Goal: Submit feedback/report problem

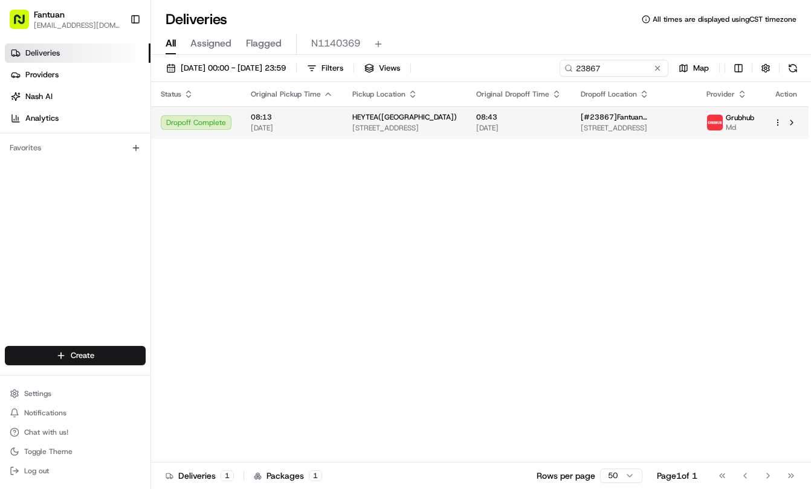
click at [547, 131] on span "[DATE]" at bounding box center [518, 128] width 85 height 10
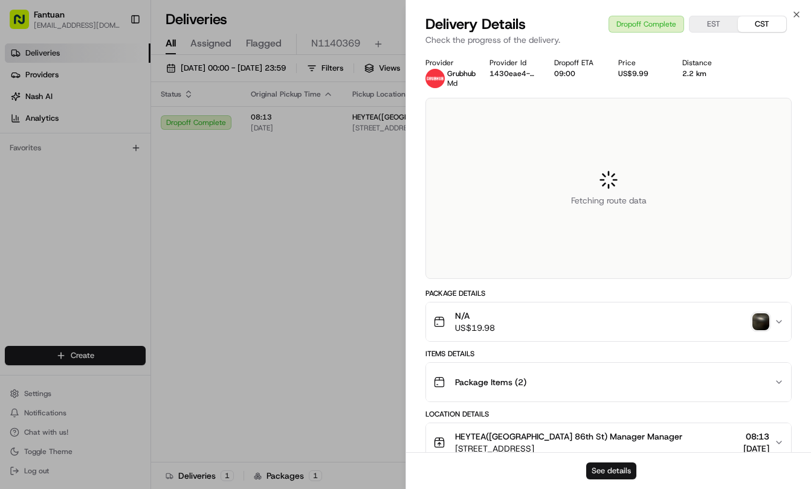
click at [604, 475] on button "See details" at bounding box center [611, 471] width 50 height 17
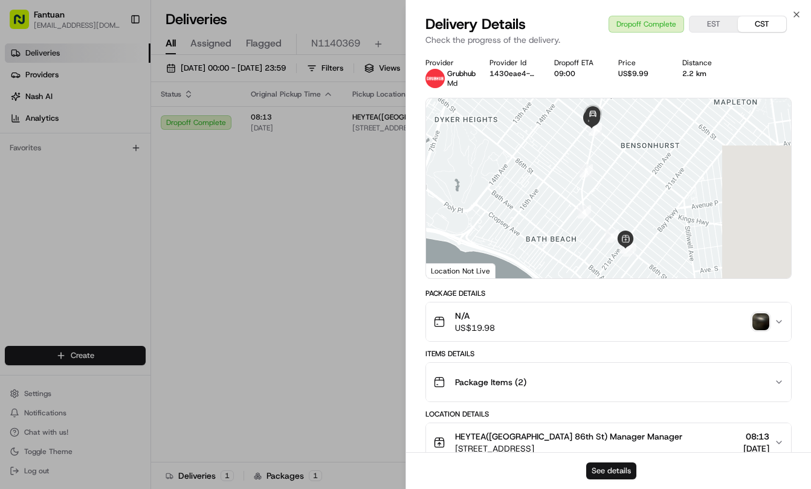
click at [603, 472] on button "See details" at bounding box center [611, 471] width 50 height 17
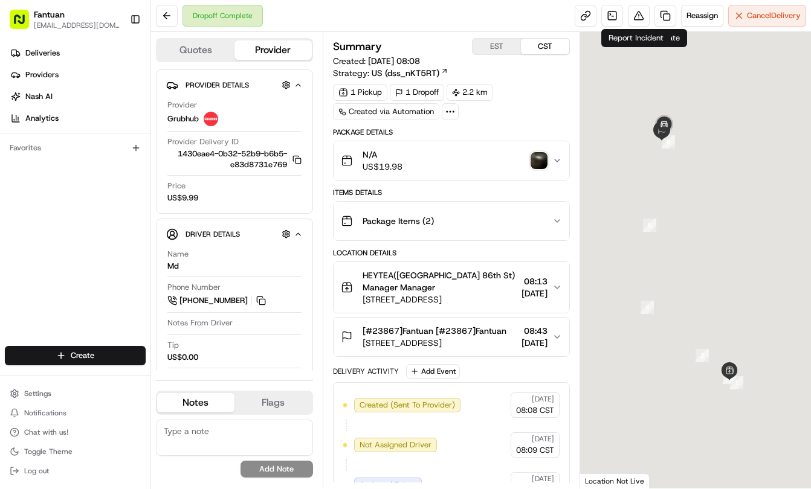
click at [624, 21] on div "Reassign Cancel Delivery" at bounding box center [690, 16] width 231 height 22
click at [635, 16] on button at bounding box center [639, 16] width 22 height 22
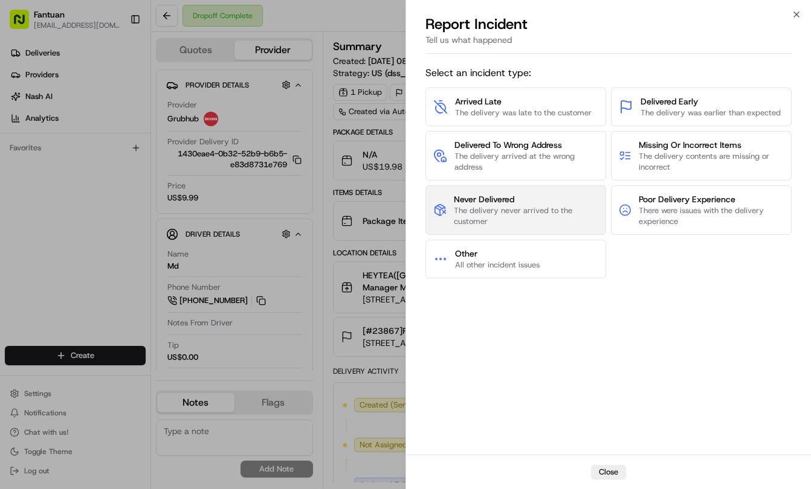
click at [471, 205] on span "Never Delivered" at bounding box center [526, 199] width 144 height 12
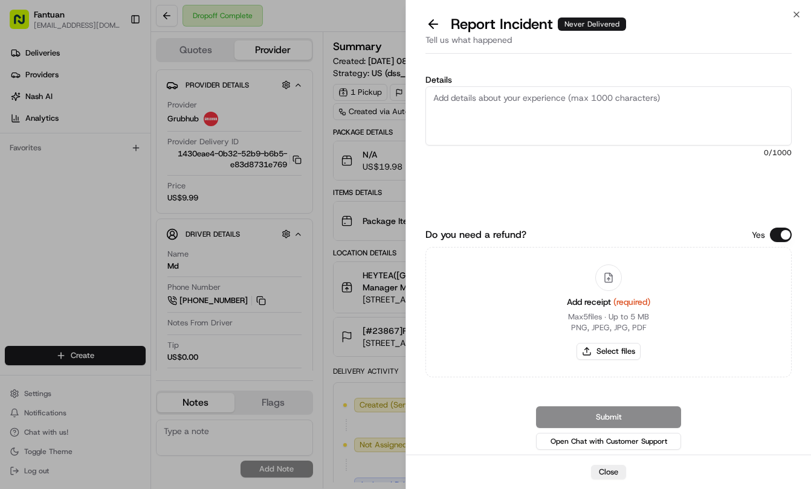
click at [587, 343] on div "Add receipt (required) Max 5 files ∙ Up to 5 MB PNG, JPEG, JPG, PDF Select files" at bounding box center [608, 312] width 103 height 110
click at [587, 344] on button "Select files" at bounding box center [608, 351] width 64 height 17
type input "C:\fakepath\US4562206637.pdf"
